Goal: Find specific page/section: Find specific page/section

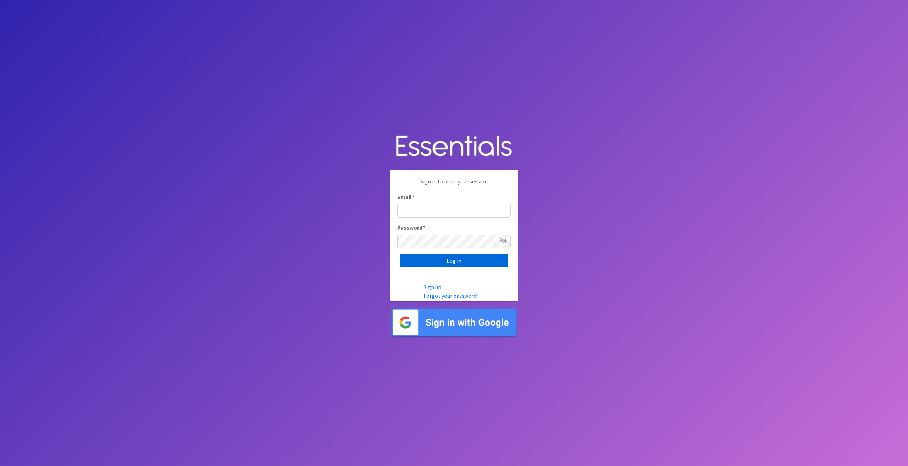
type input "[EMAIL_ADDRESS][DOMAIN_NAME]"
click at [448, 261] on input "Log in" at bounding box center [454, 260] width 108 height 13
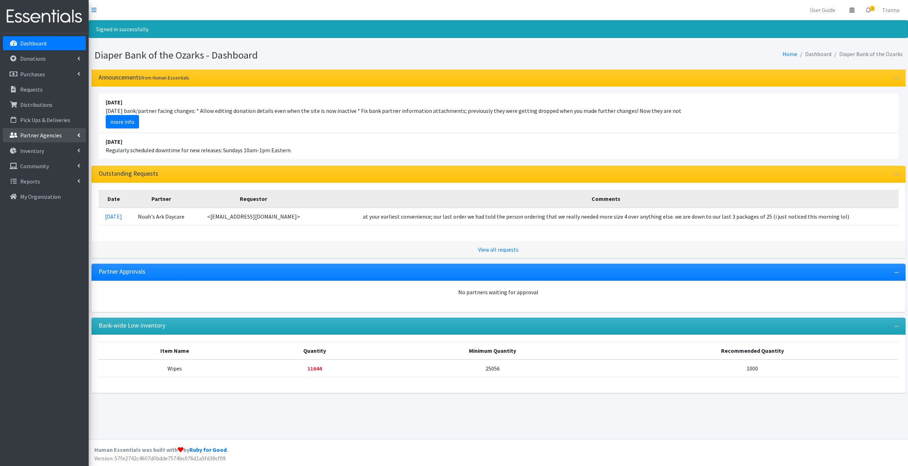
click at [27, 133] on p "Partner Agencies" at bounding box center [40, 135] width 41 height 7
click at [28, 147] on link "All Partners" at bounding box center [44, 151] width 83 height 14
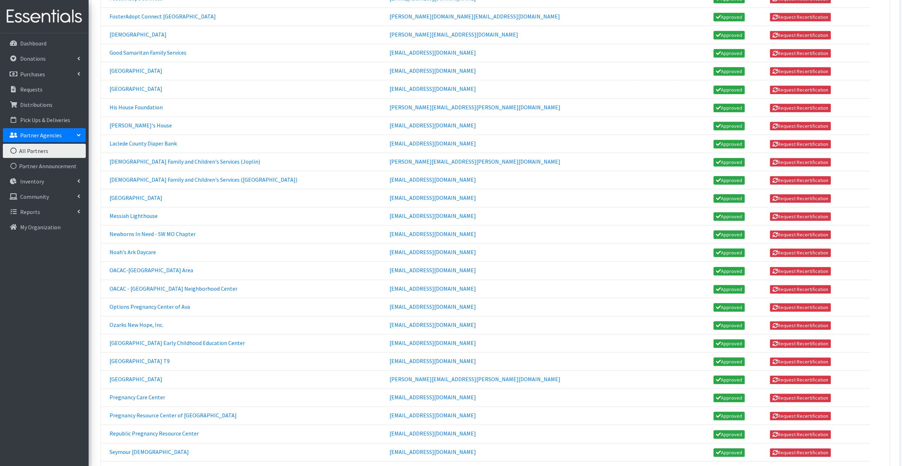
scroll to position [531, 0]
